Goal: Task Accomplishment & Management: Manage account settings

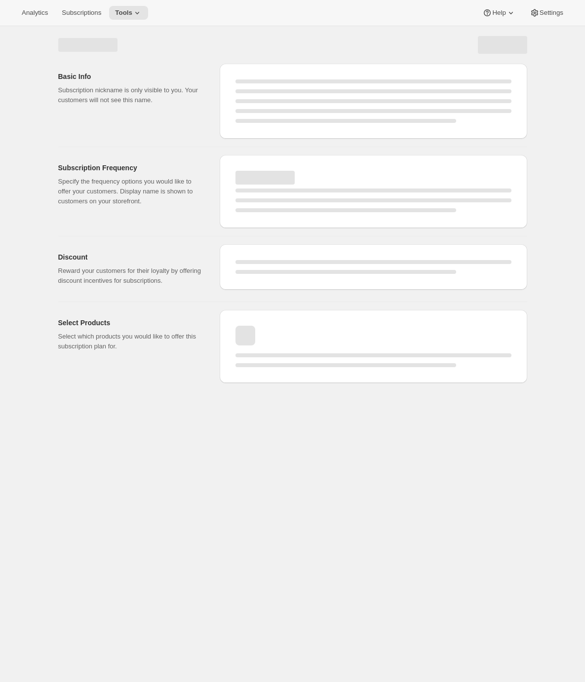
select select "WEEK"
select select "MONTH"
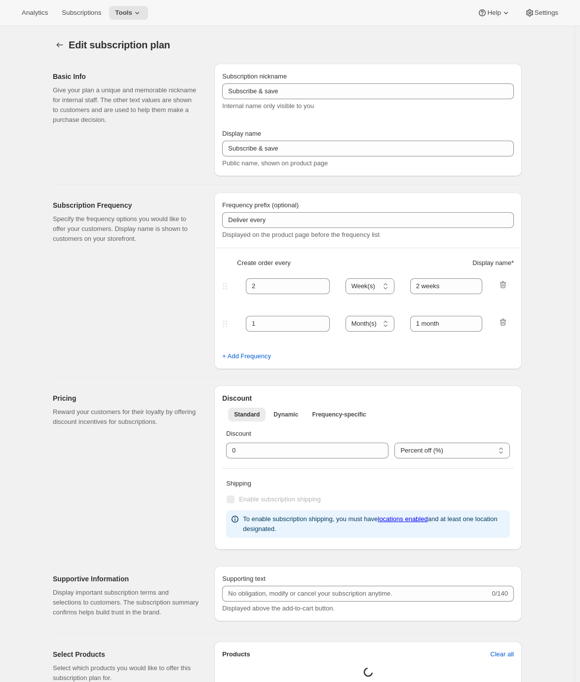
type input "Subscribe & save 10% + FREE SHIPPING!"
type input "1"
select select "MONTH"
type input "1 month"
type input "2"
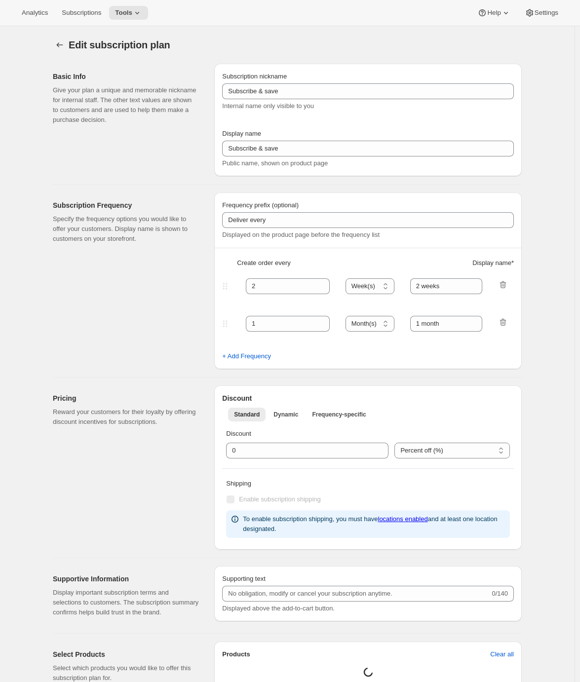
type input "2 months"
type input "10"
type input "No obligation, modify or cancel your subscription anytime."
select select "MONTH"
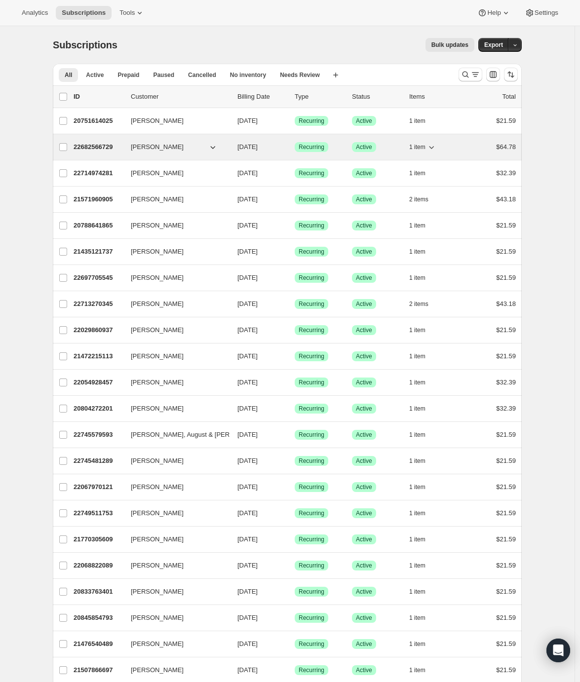
click at [97, 149] on p "22682566729" at bounding box center [98, 147] width 49 height 10
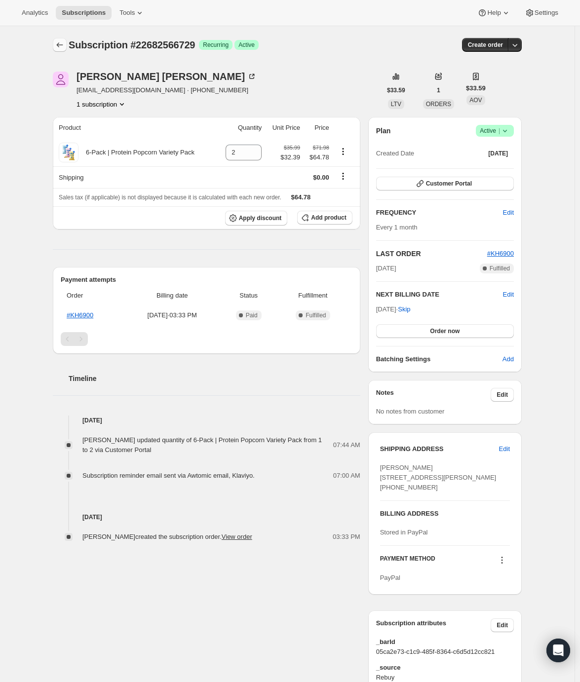
click at [58, 49] on icon "Subscriptions" at bounding box center [60, 45] width 10 height 10
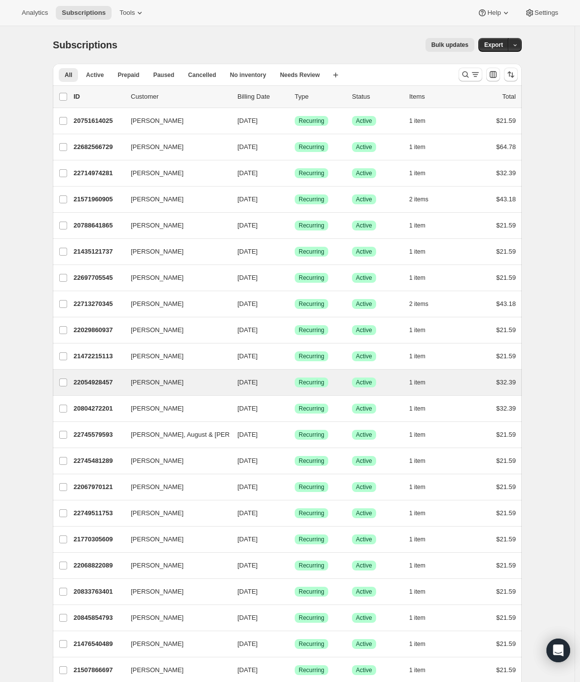
scroll to position [59, 0]
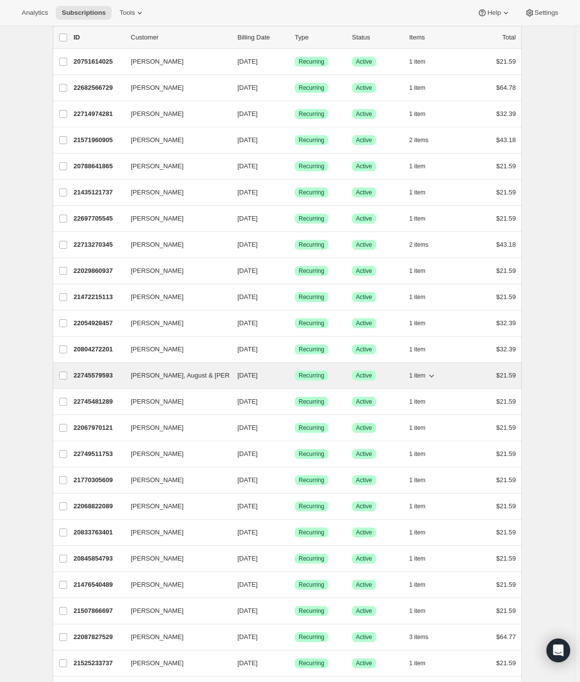
click at [109, 375] on p "22745579593" at bounding box center [98, 375] width 49 height 10
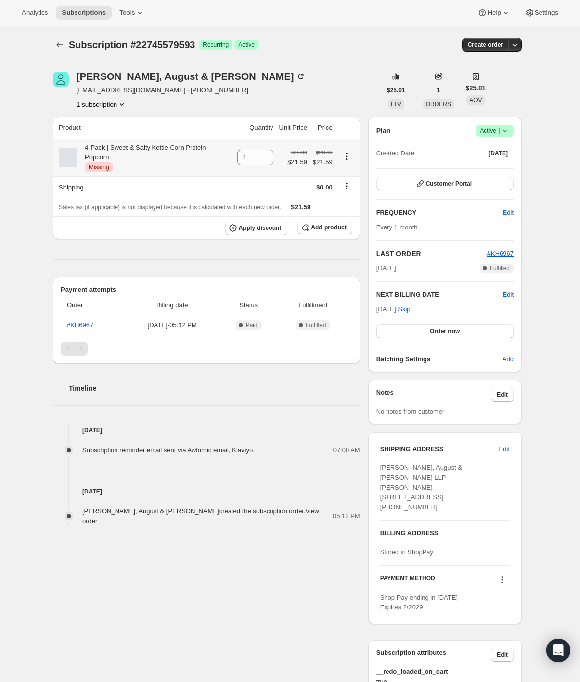
click at [101, 166] on span "Missing" at bounding box center [99, 167] width 20 height 8
click at [113, 167] on span "Critical Missing" at bounding box center [99, 167] width 28 height 10
click at [350, 157] on icon "Product actions" at bounding box center [346, 156] width 10 height 10
click at [37, 228] on div "Subscription #22745579593. This page is ready Subscription #22745579593 Success…" at bounding box center [287, 426] width 574 height 800
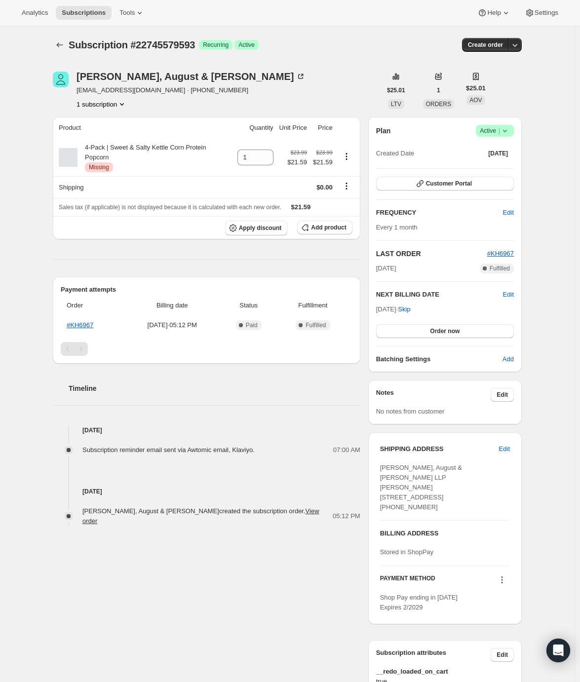
click at [312, 87] on div "Russ, August & Kabat alopez@raklaw.com · +13104978449 1 subscription" at bounding box center [217, 90] width 328 height 37
click at [329, 231] on span "Add product" at bounding box center [328, 227] width 35 height 8
click at [124, 104] on icon "Product actions" at bounding box center [122, 104] width 10 height 10
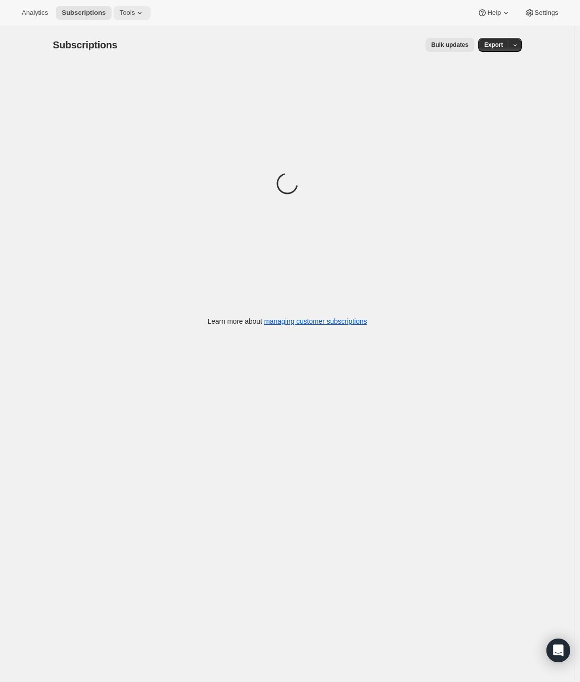
click at [136, 12] on icon at bounding box center [140, 13] width 10 height 10
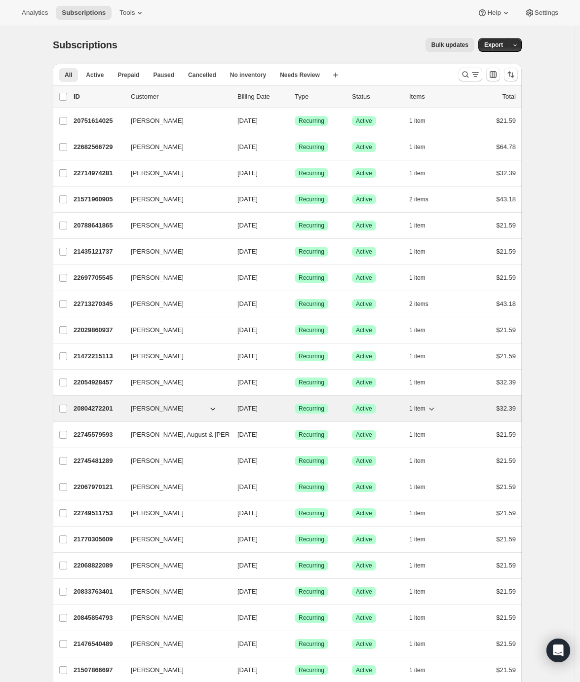
click at [94, 409] on p "20804272201" at bounding box center [98, 409] width 49 height 10
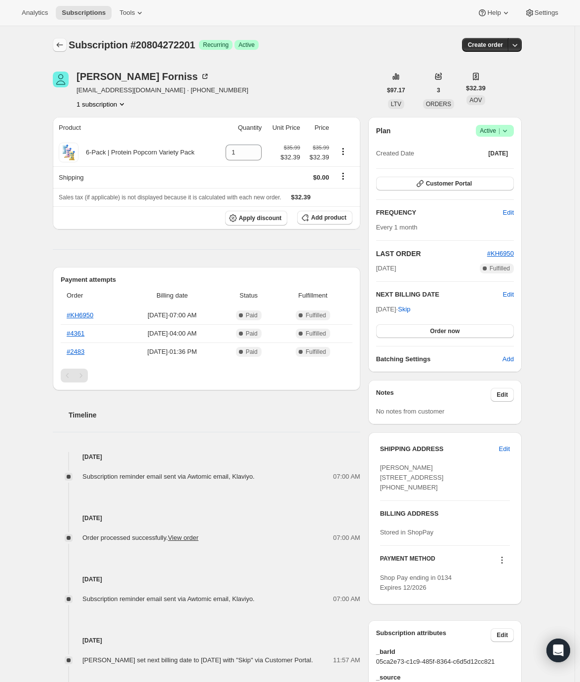
click at [59, 43] on icon "Subscriptions" at bounding box center [60, 45] width 10 height 10
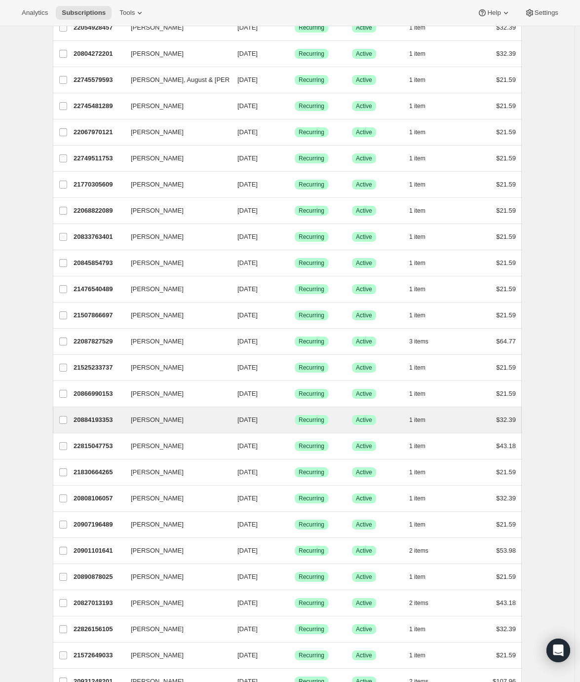
scroll to position [355, 0]
click at [92, 415] on p "20884193353" at bounding box center [98, 419] width 49 height 10
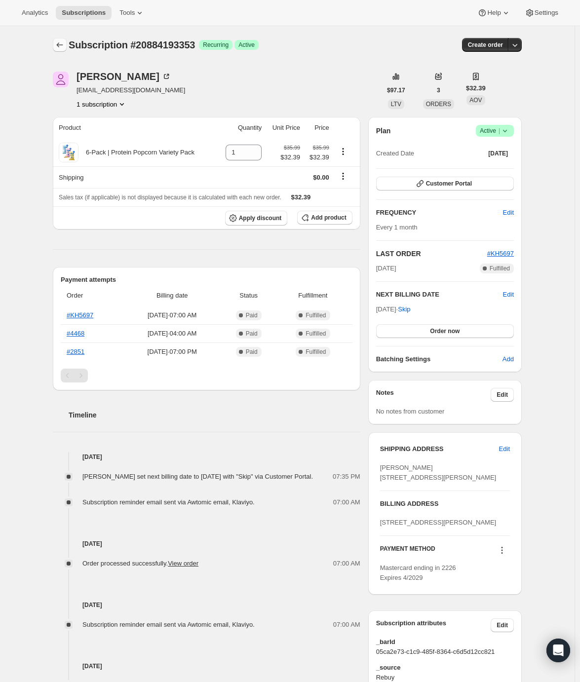
click at [63, 44] on icon "Subscriptions" at bounding box center [60, 45] width 10 height 10
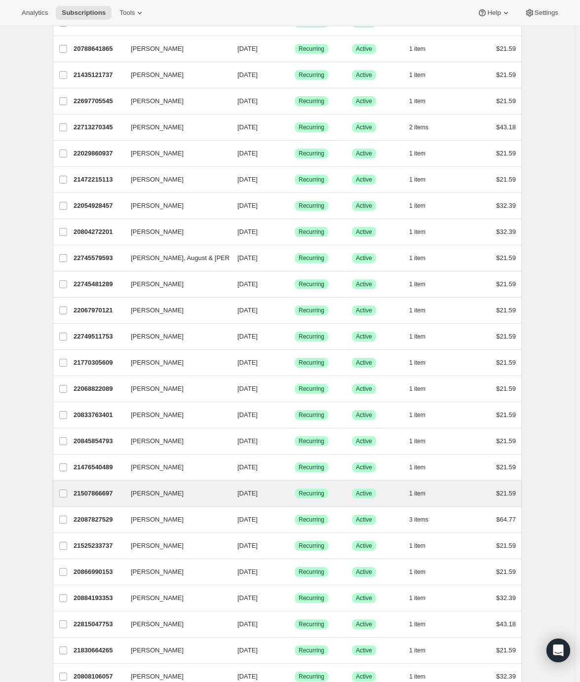
scroll to position [178, 0]
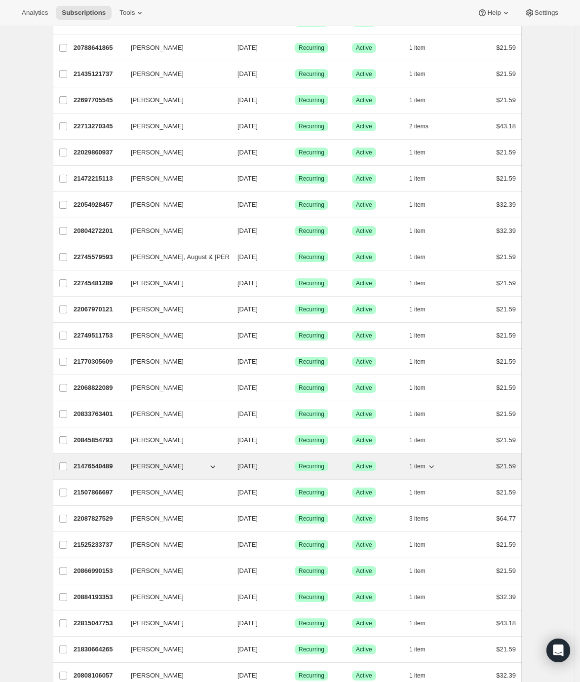
click at [93, 462] on p "21476540489" at bounding box center [98, 466] width 49 height 10
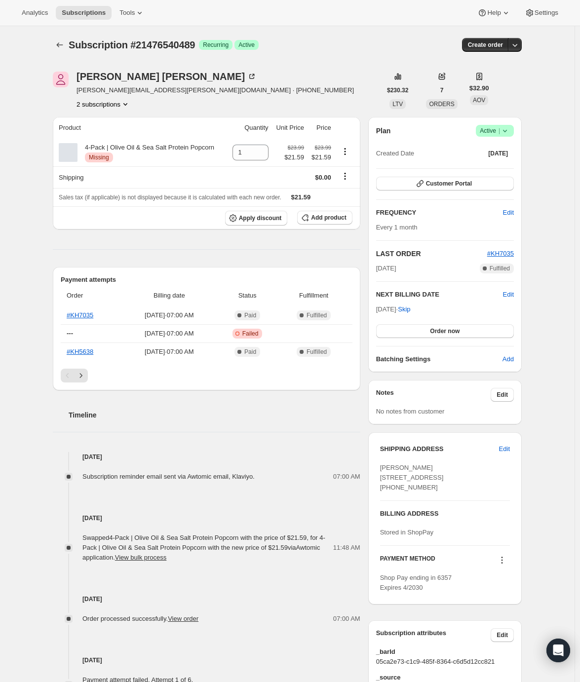
click at [129, 102] on icon "Product actions" at bounding box center [125, 104] width 10 height 10
click at [10, 246] on div "Subscription #21476540489. This page is ready Subscription #21476540489 Success…" at bounding box center [287, 421] width 574 height 790
click at [347, 150] on icon "Product actions" at bounding box center [345, 152] width 10 height 10
click at [123, 147] on div "4-Pack | Olive Oil & Sea Salt Protein Popcorn Critical Missing" at bounding box center [145, 153] width 137 height 20
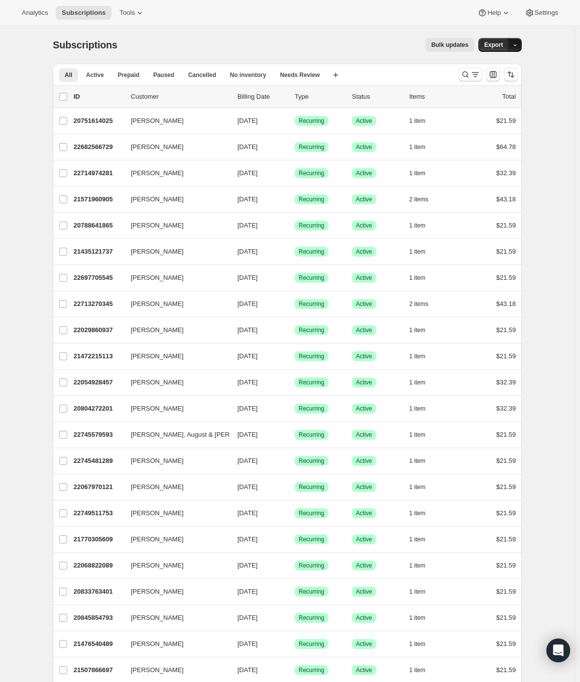
click at [518, 46] on icon "button" at bounding box center [515, 45] width 6 height 6
click at [489, 63] on span "Subscription data" at bounding box center [464, 65] width 49 height 7
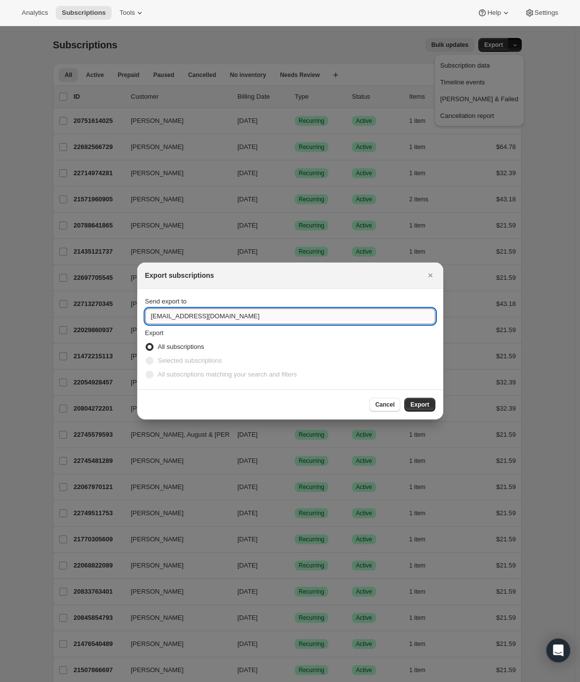
click at [206, 314] on input "hi@khloudfoods.com" at bounding box center [290, 316] width 290 height 16
drag, startPoint x: 241, startPoint y: 314, endPoint x: 114, endPoint y: 306, distance: 127.0
type input "tuan.pham@barrelny.com"
click at [415, 401] on span "Export" at bounding box center [419, 405] width 19 height 8
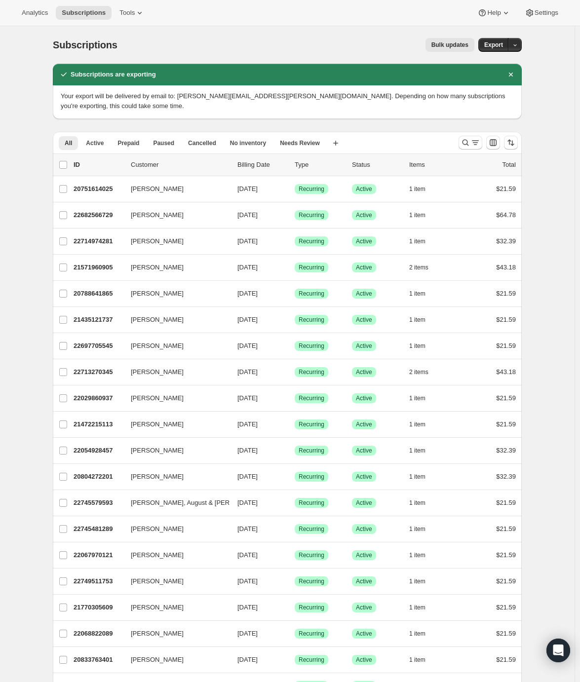
click at [447, 42] on span "Bulk updates" at bounding box center [449, 45] width 37 height 8
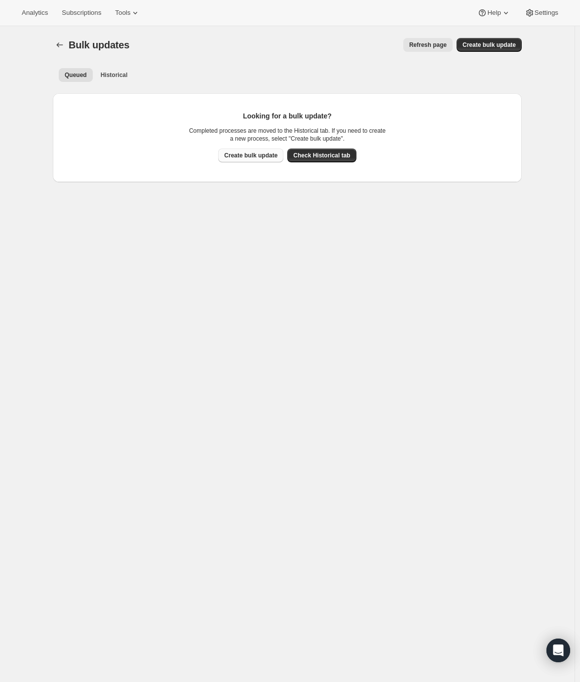
click at [250, 154] on span "Create bulk update" at bounding box center [250, 155] width 53 height 8
select select "14"
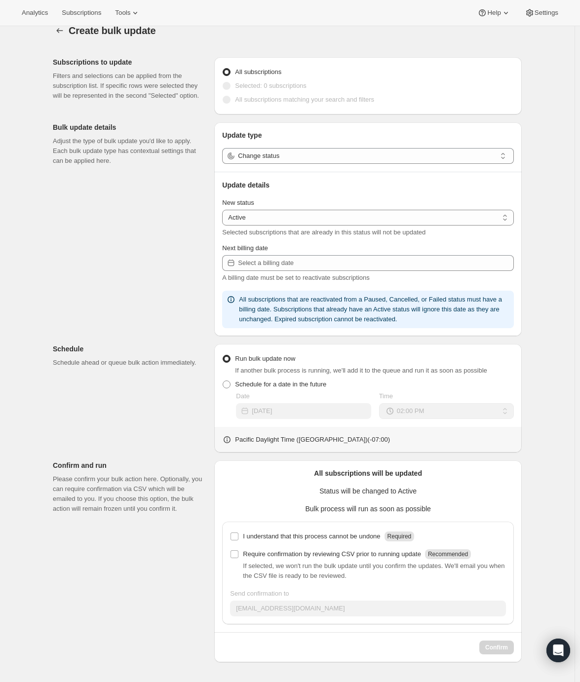
scroll to position [26, 0]
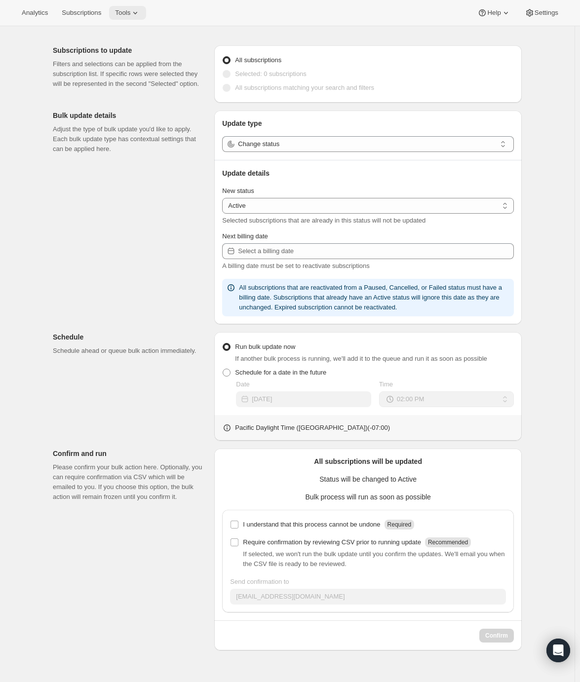
click at [127, 8] on button "Tools" at bounding box center [127, 13] width 37 height 14
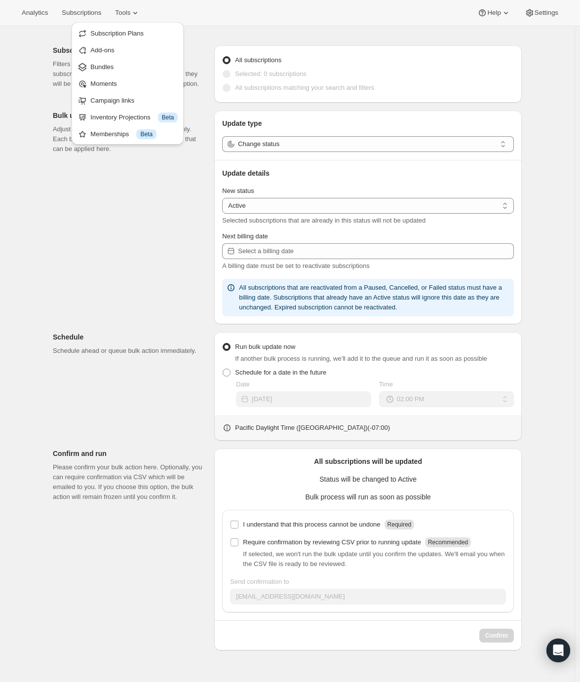
click at [191, 209] on div "Subscriptions to update Filters and selections can be applied from the subscrip…" at bounding box center [283, 343] width 477 height 613
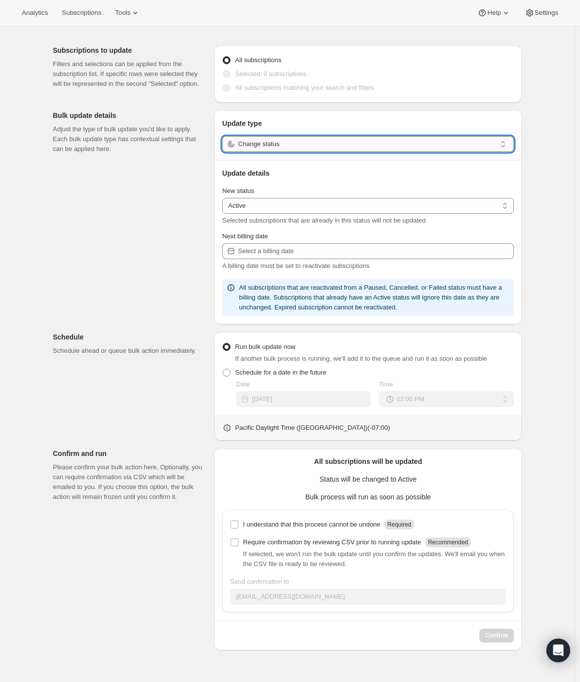
click at [328, 141] on input "Change status" at bounding box center [367, 144] width 258 height 16
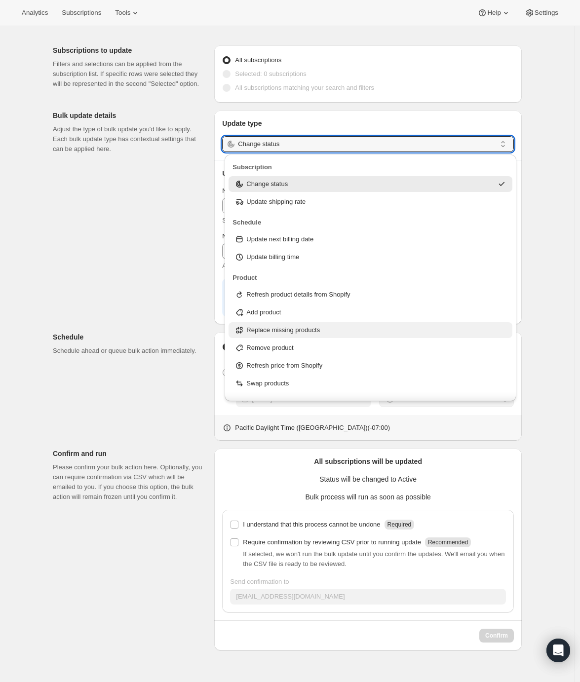
click at [322, 330] on div "Replace missing products" at bounding box center [370, 330] width 272 height 10
type input "Replace missing products"
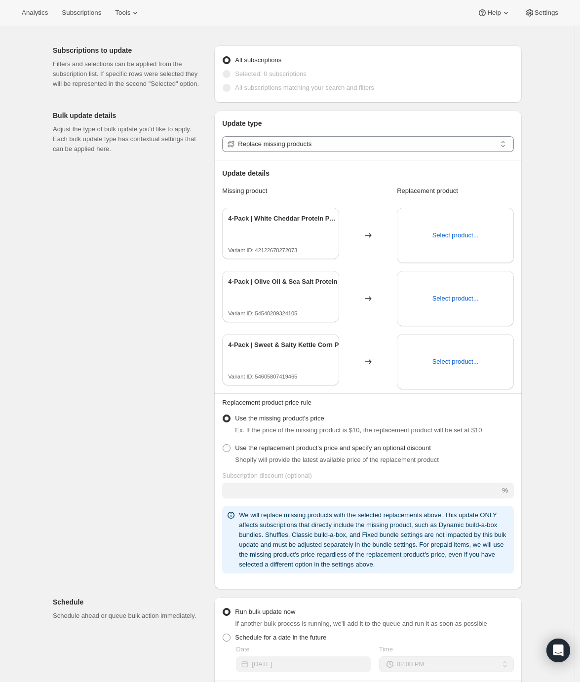
click at [155, 328] on div "Subscriptions to update Filters and selections can be applied from the subscrip…" at bounding box center [283, 471] width 477 height 868
click at [86, 292] on div "Subscriptions to update Filters and selections can be applied from the subscrip…" at bounding box center [283, 471] width 477 height 868
click at [446, 228] on button "Select product..." at bounding box center [455, 235] width 58 height 16
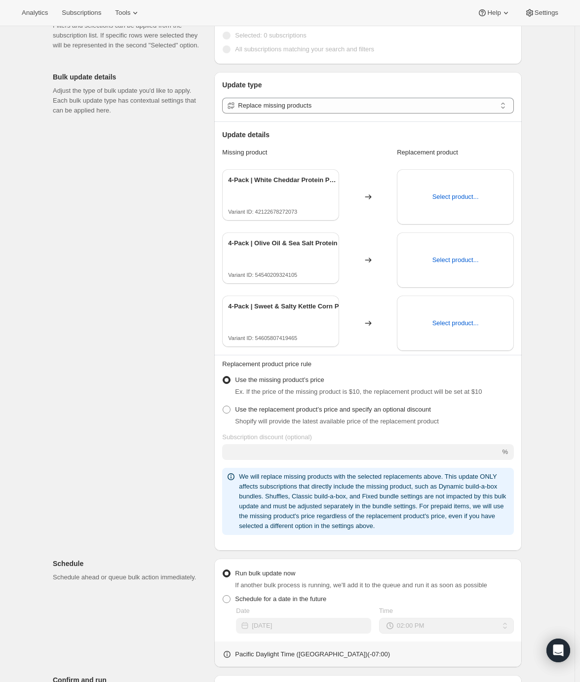
scroll to position [0, 0]
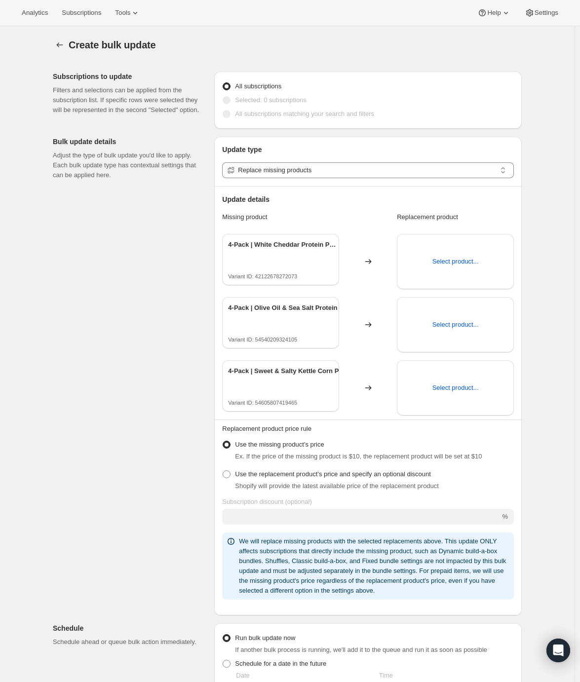
click at [545, 271] on div "Create bulk update. This page is ready Create bulk update Subscriptions to upda…" at bounding box center [287, 486] width 574 height 921
click at [448, 265] on span "Select product..." at bounding box center [455, 262] width 46 height 10
click at [459, 258] on span "Select product..." at bounding box center [455, 262] width 46 height 10
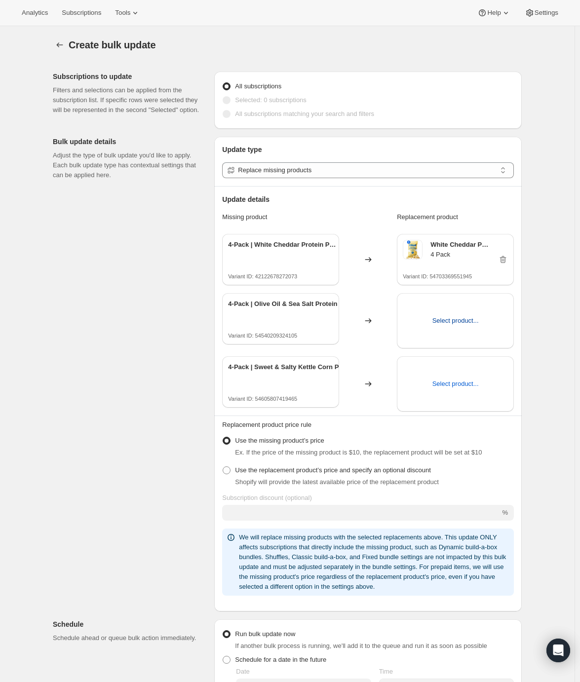
click at [468, 319] on span "Select product..." at bounding box center [455, 321] width 46 height 10
click at [445, 321] on span "Select product..." at bounding box center [455, 321] width 46 height 10
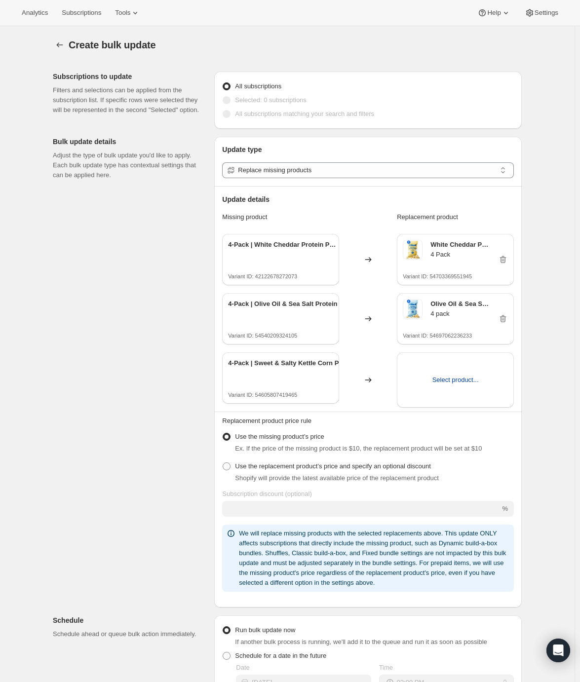
click at [458, 381] on span "Select product..." at bounding box center [455, 380] width 46 height 10
click at [457, 379] on span "Select product..." at bounding box center [455, 380] width 46 height 10
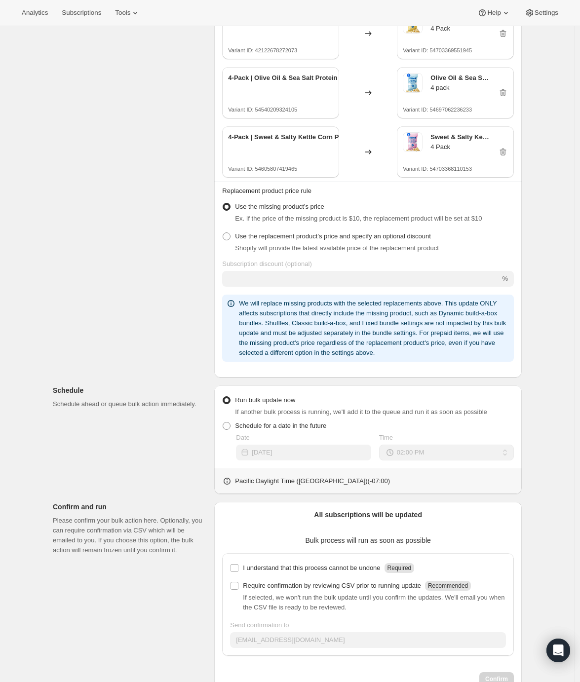
scroll to position [254, 0]
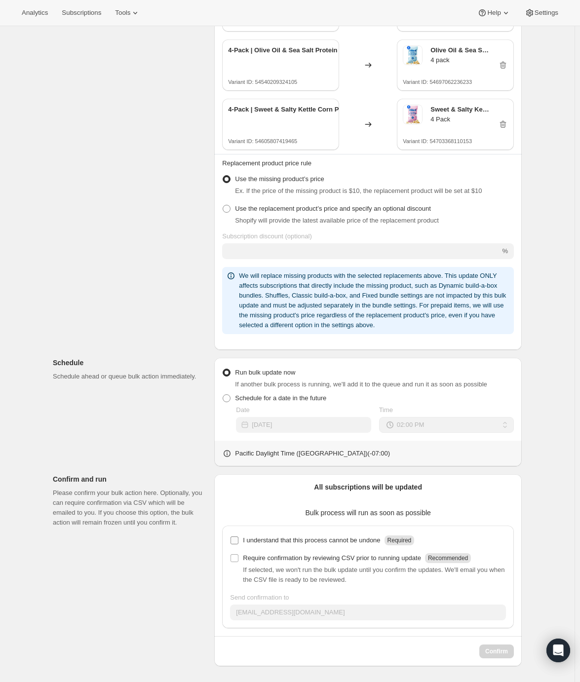
click at [294, 540] on p "I understand that this process cannot be undone" at bounding box center [311, 540] width 137 height 10
click at [238, 540] on input "I understand that this process cannot be undone Required" at bounding box center [234, 540] width 8 height 8
checkbox input "true"
click at [297, 561] on p "Require confirmation by reviewing CSV prior to running update" at bounding box center [332, 558] width 178 height 10
click at [238, 561] on input "Require confirmation by reviewing CSV prior to running update Recommended" at bounding box center [234, 558] width 8 height 8
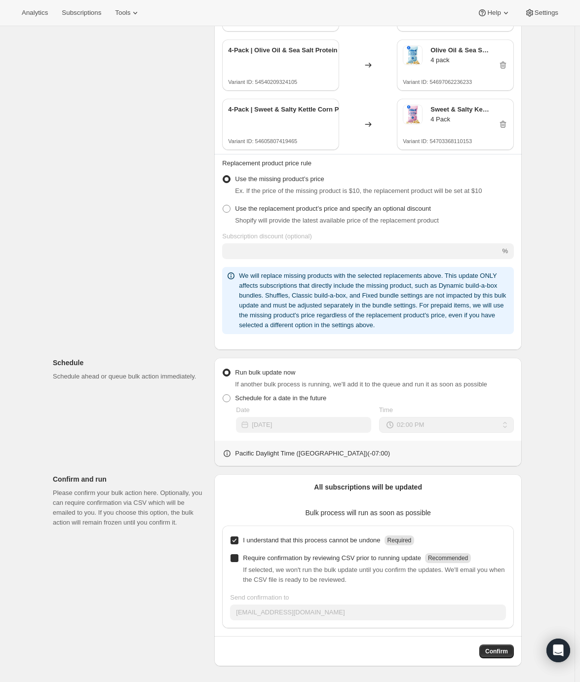
checkbox input "true"
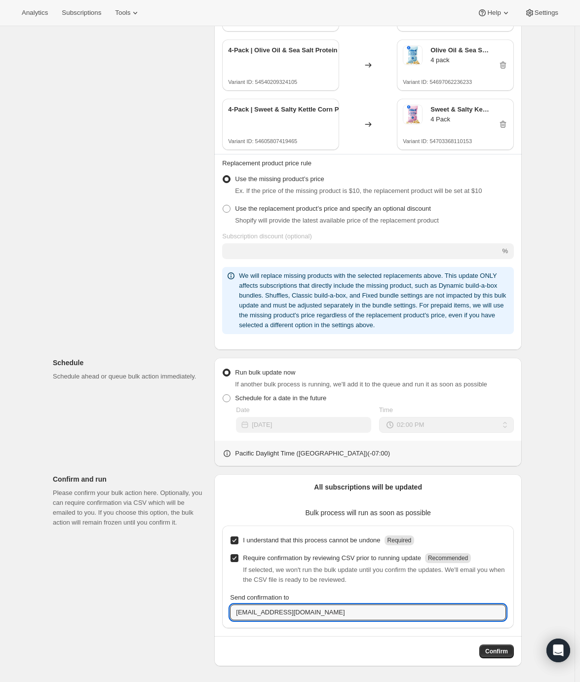
drag, startPoint x: 319, startPoint y: 611, endPoint x: 163, endPoint y: 609, distance: 155.9
click at [161, 608] on div "Subscriptions to update Filters and selections can be applied from the subscrip…" at bounding box center [283, 238] width 477 height 856
type input "tuan.pham@barrelny.com"
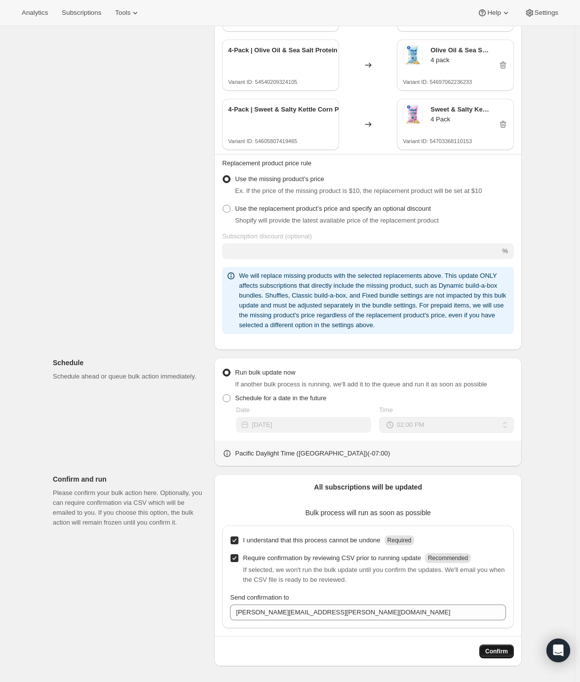
click at [490, 651] on span "Confirm" at bounding box center [496, 651] width 23 height 8
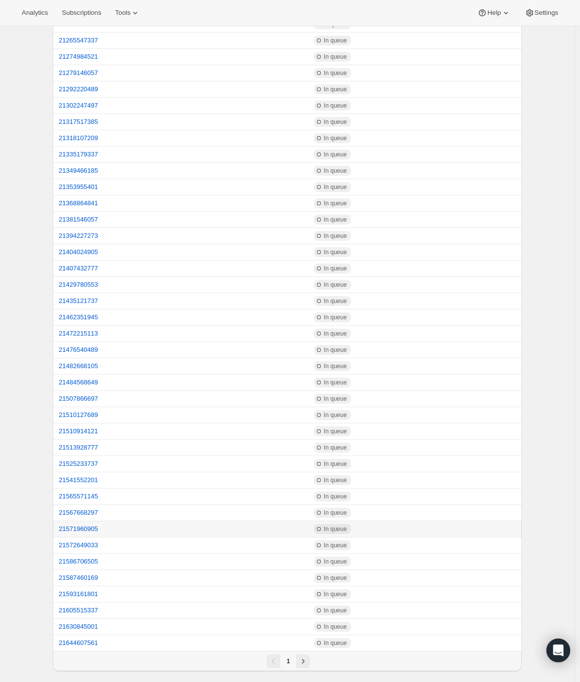
scroll to position [1069, 0]
click at [302, 662] on icon "Next" at bounding box center [303, 660] width 10 height 10
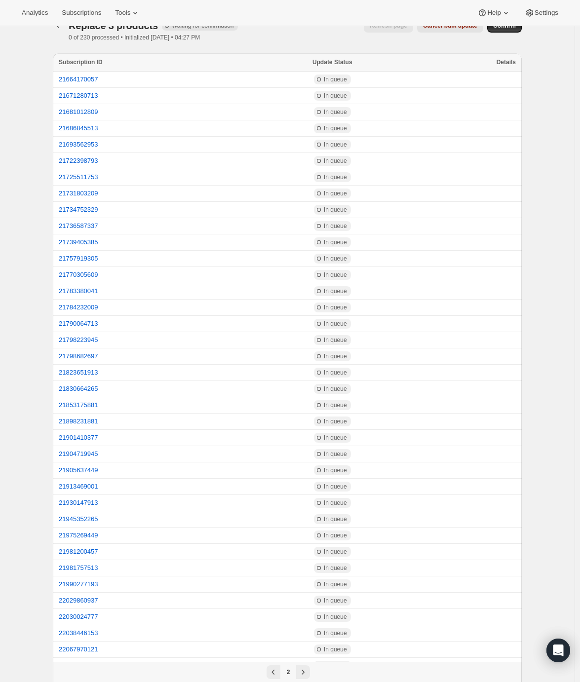
scroll to position [0, 0]
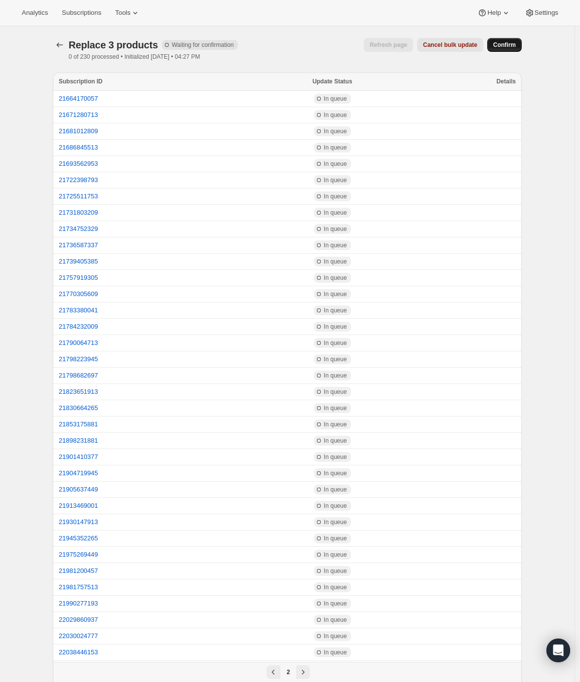
click at [511, 44] on span "Confirm" at bounding box center [504, 45] width 23 height 8
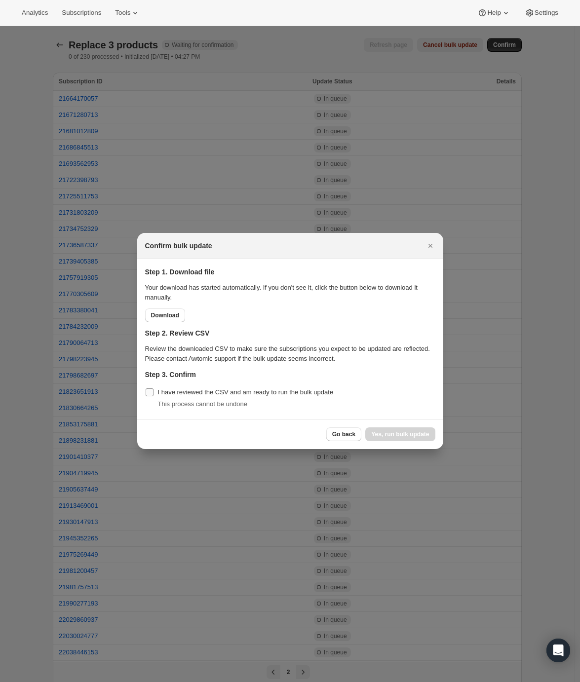
click at [185, 395] on span "I have reviewed the CSV and am ready to run the bulk update" at bounding box center [246, 391] width 176 height 7
click at [153, 395] on input "I have reviewed the CSV and am ready to run the bulk update" at bounding box center [150, 392] width 8 height 8
checkbox input "true"
click at [171, 315] on span "Download" at bounding box center [165, 315] width 28 height 8
click at [306, 241] on div "Confirm bulk update" at bounding box center [281, 246] width 272 height 10
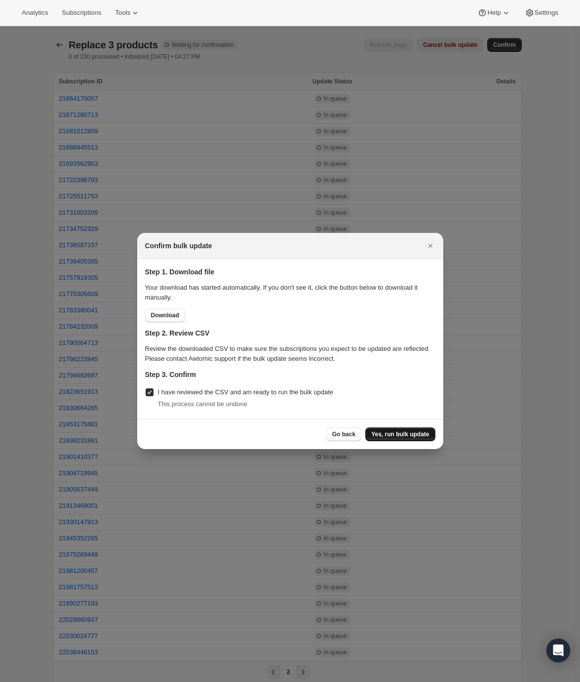
click at [409, 433] on span "Yes, run bulk update" at bounding box center [400, 434] width 58 height 8
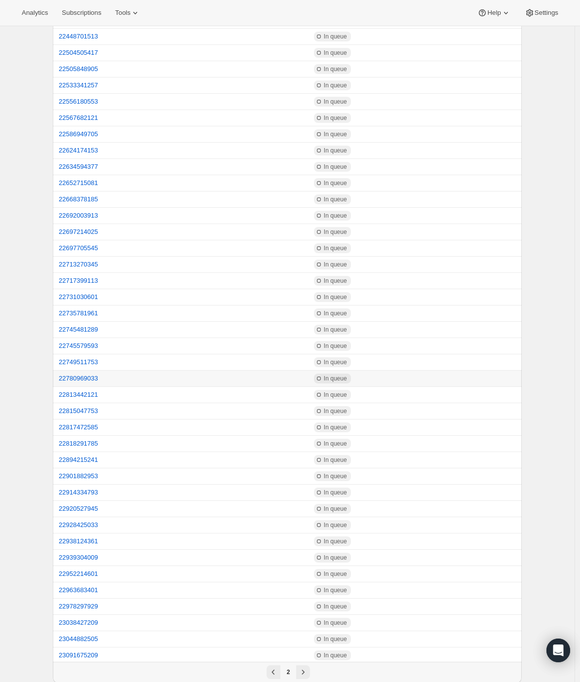
scroll to position [1069, 0]
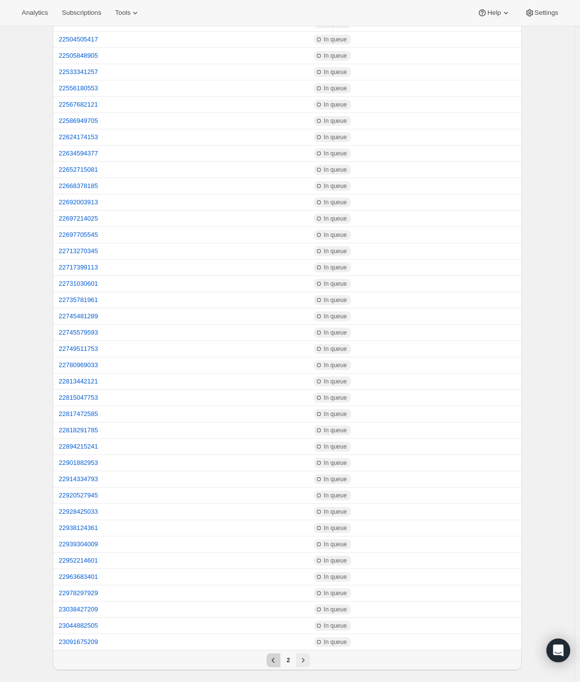
click at [271, 659] on icon "Previous" at bounding box center [273, 660] width 10 height 10
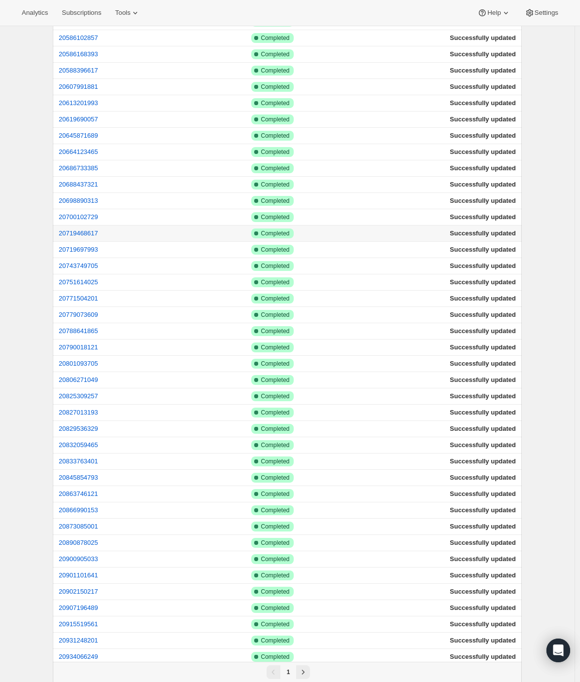
scroll to position [0, 0]
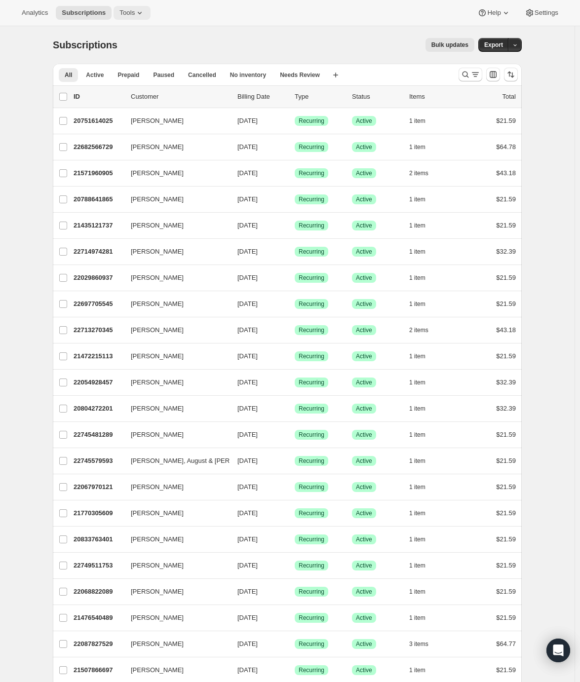
click at [130, 12] on span "Tools" at bounding box center [126, 13] width 15 height 8
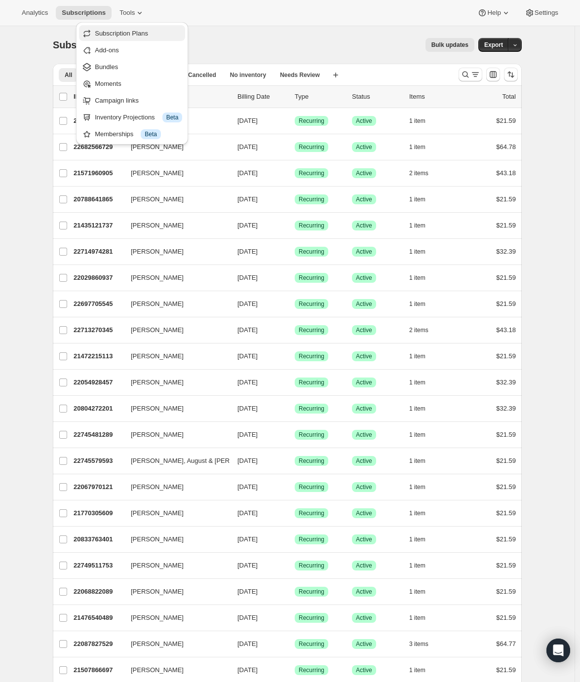
click at [127, 33] on span "Subscription Plans" at bounding box center [121, 33] width 53 height 7
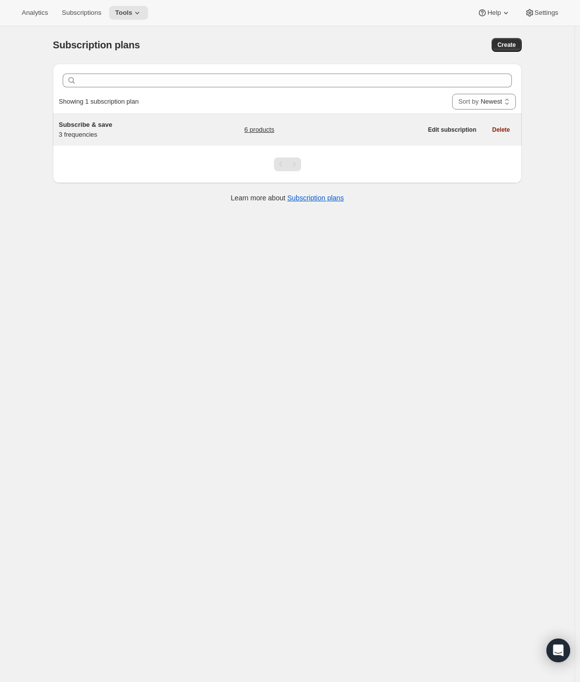
click at [95, 135] on div "Subscribe & save 3 frequencies" at bounding box center [120, 130] width 123 height 20
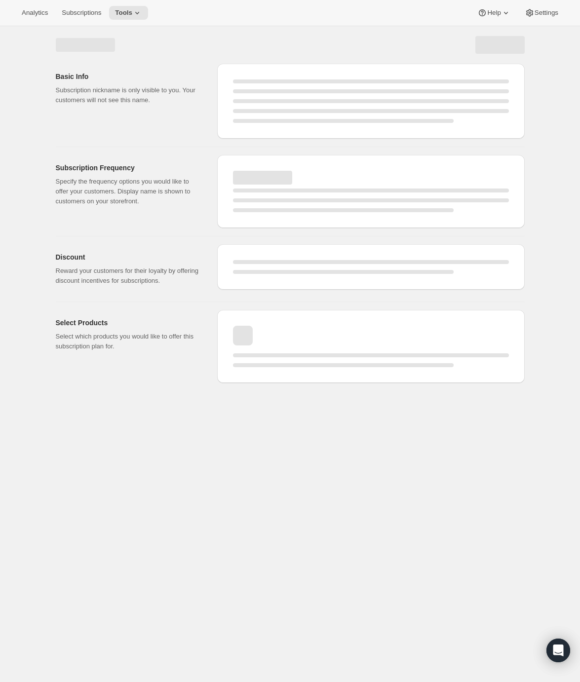
select select "WEEK"
select select "MONTH"
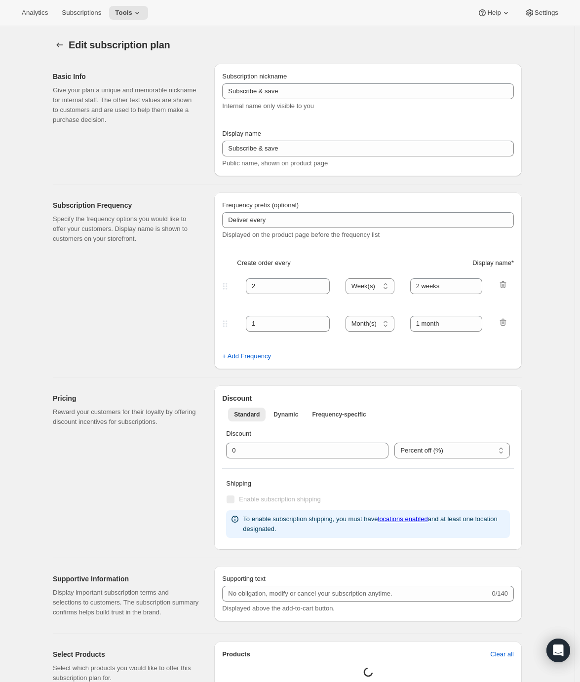
type input "Subscribe & save 10% + FREE SHIPPING!"
type input "1"
select select "MONTH"
type input "1 month"
type input "2"
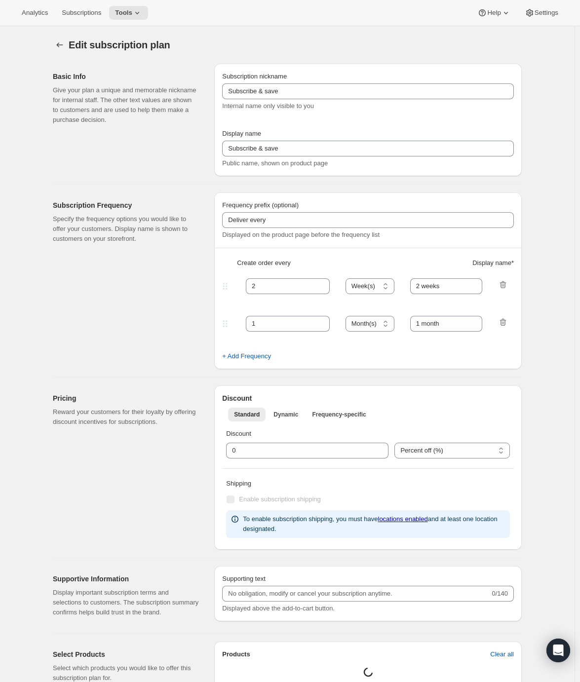
type input "2 months"
type input "10"
type input "No obligation, modify or cancel your subscription anytime."
select select "MONTH"
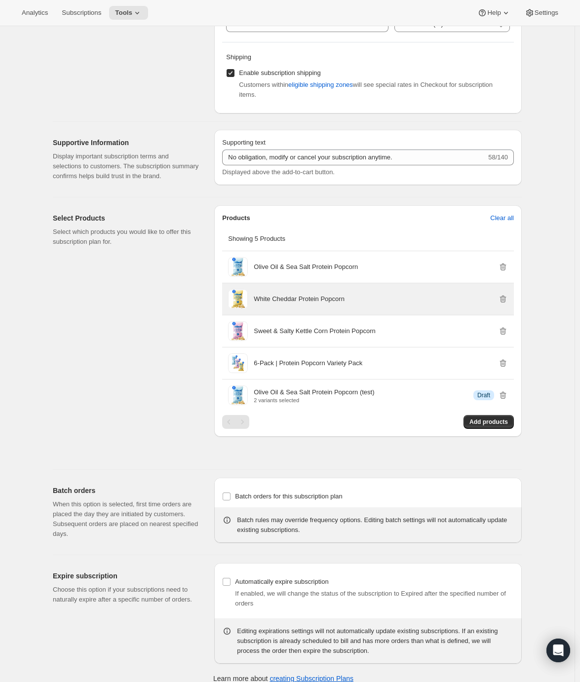
scroll to position [476, 0]
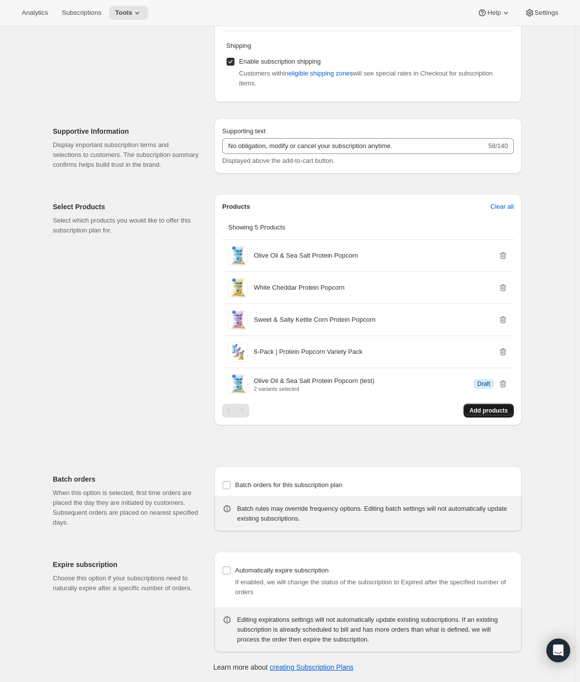
click at [486, 411] on span "Add products" at bounding box center [488, 410] width 38 height 8
click at [126, 14] on span "Tools" at bounding box center [123, 13] width 17 height 8
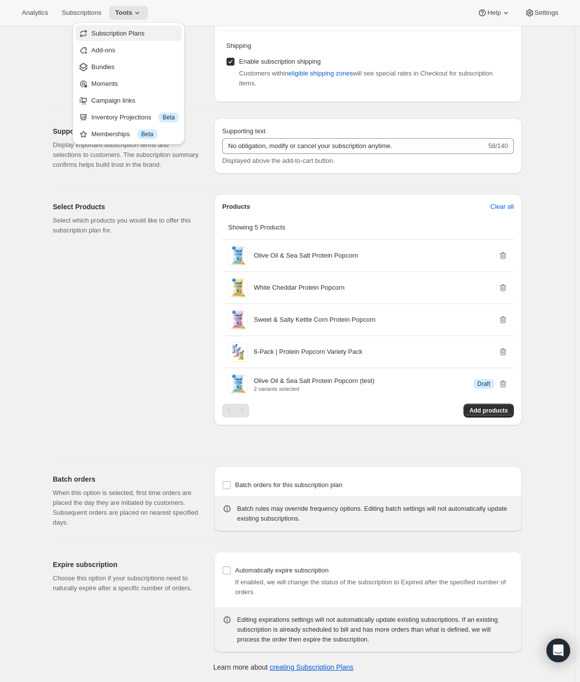
click at [125, 32] on span "Subscription Plans" at bounding box center [117, 33] width 53 height 7
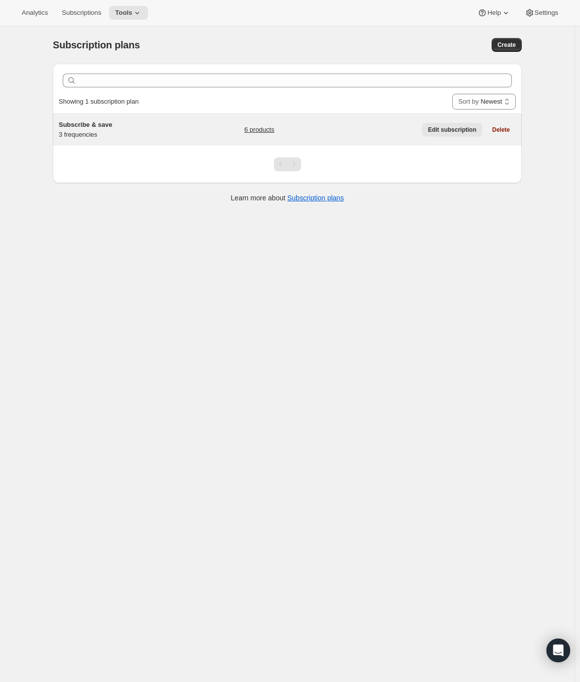
click at [433, 133] on span "Edit subscription" at bounding box center [452, 130] width 48 height 8
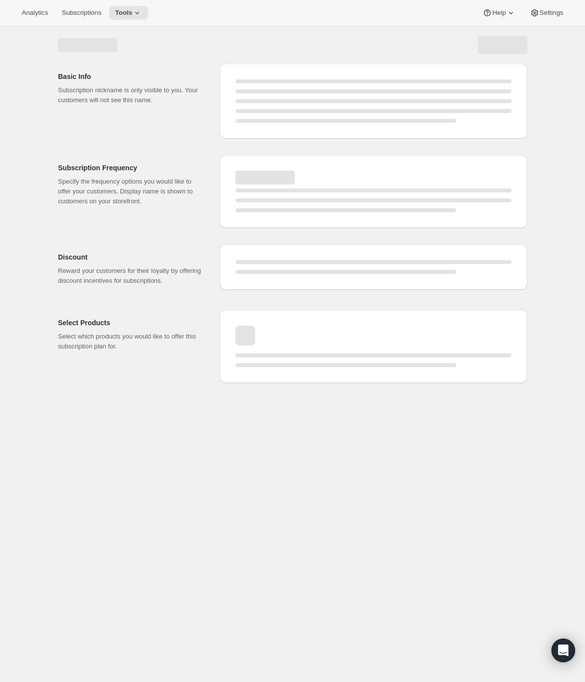
select select "WEEK"
select select "MONTH"
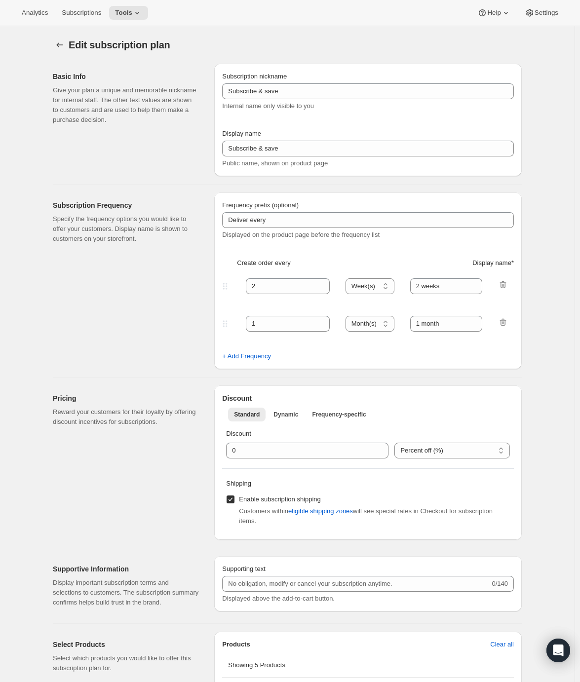
type input "Subscribe & save 10% + FREE SHIPPING!"
type input "1"
select select "MONTH"
type input "1 month"
type input "2"
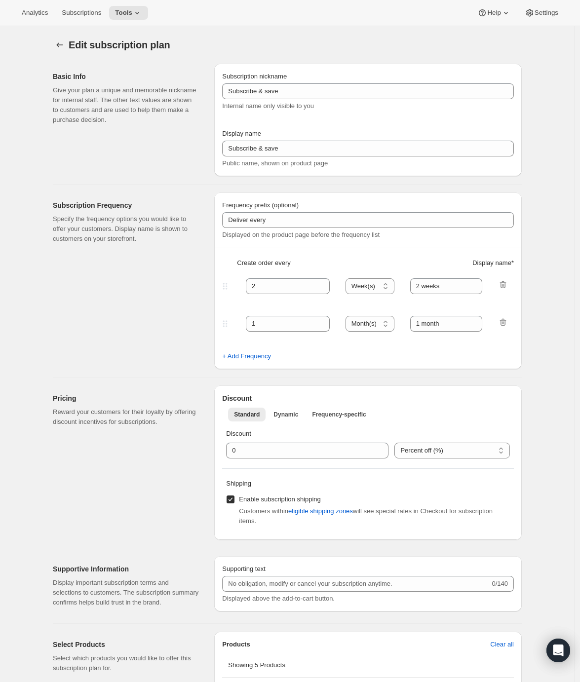
type input "2 months"
type input "10"
type input "No obligation, modify or cancel your subscription anytime."
select select "MONTH"
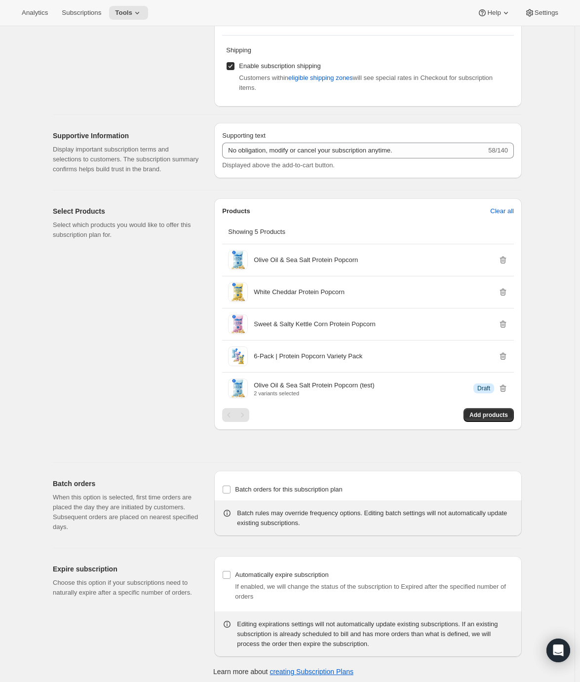
scroll to position [474, 0]
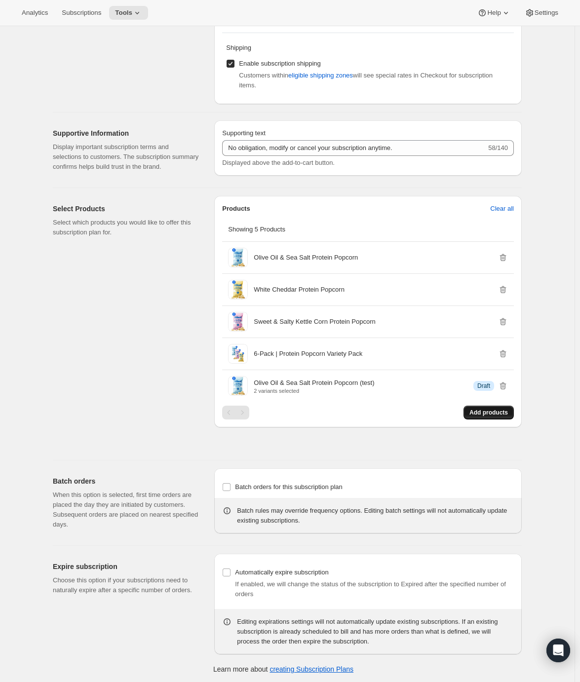
click at [474, 413] on span "Add products" at bounding box center [488, 412] width 38 height 8
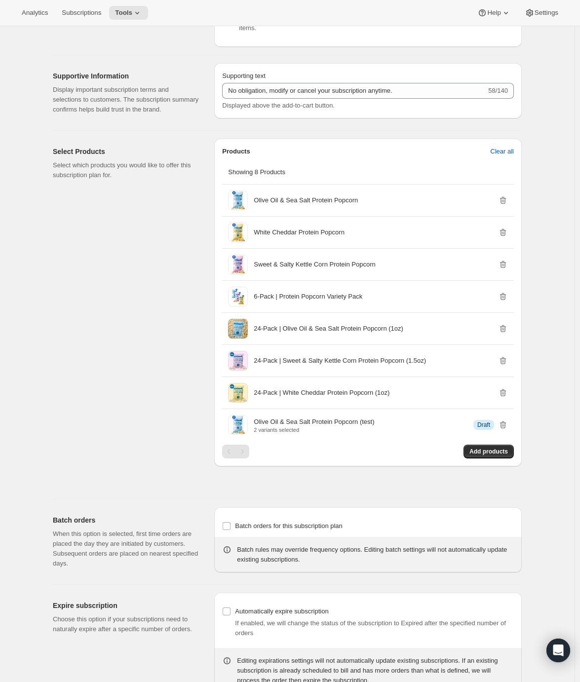
scroll to position [513, 0]
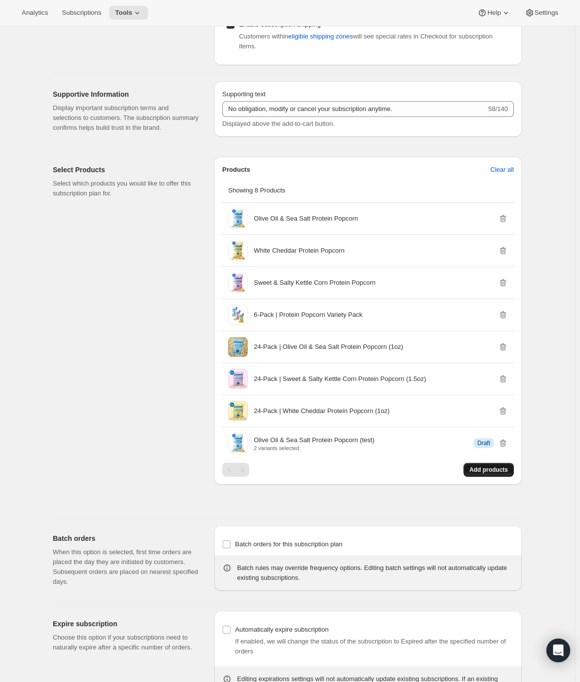
click at [492, 472] on span "Add products" at bounding box center [488, 470] width 38 height 8
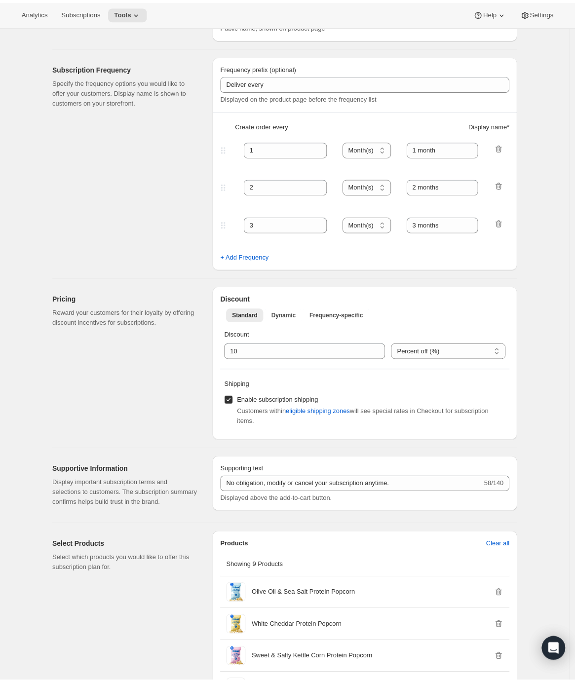
scroll to position [130, 0]
